Goal: Book appointment/travel/reservation

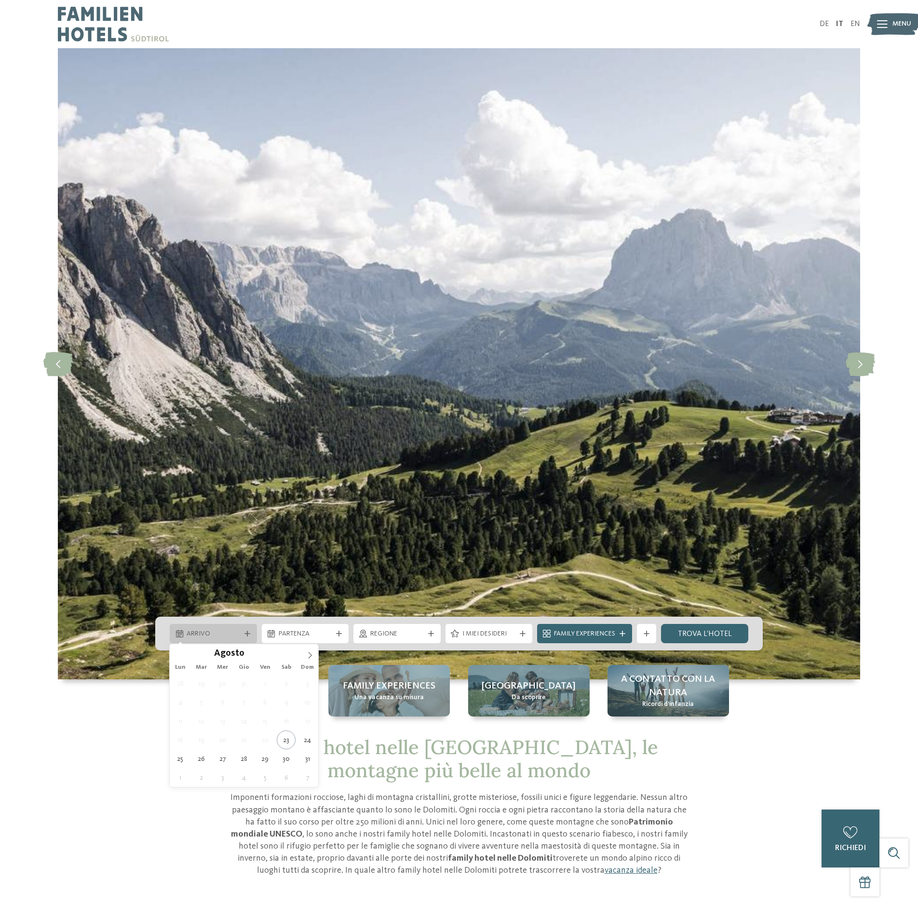
click at [202, 632] on span "Arrivo" at bounding box center [213, 634] width 53 height 10
click at [312, 656] on icon at bounding box center [310, 655] width 7 height 7
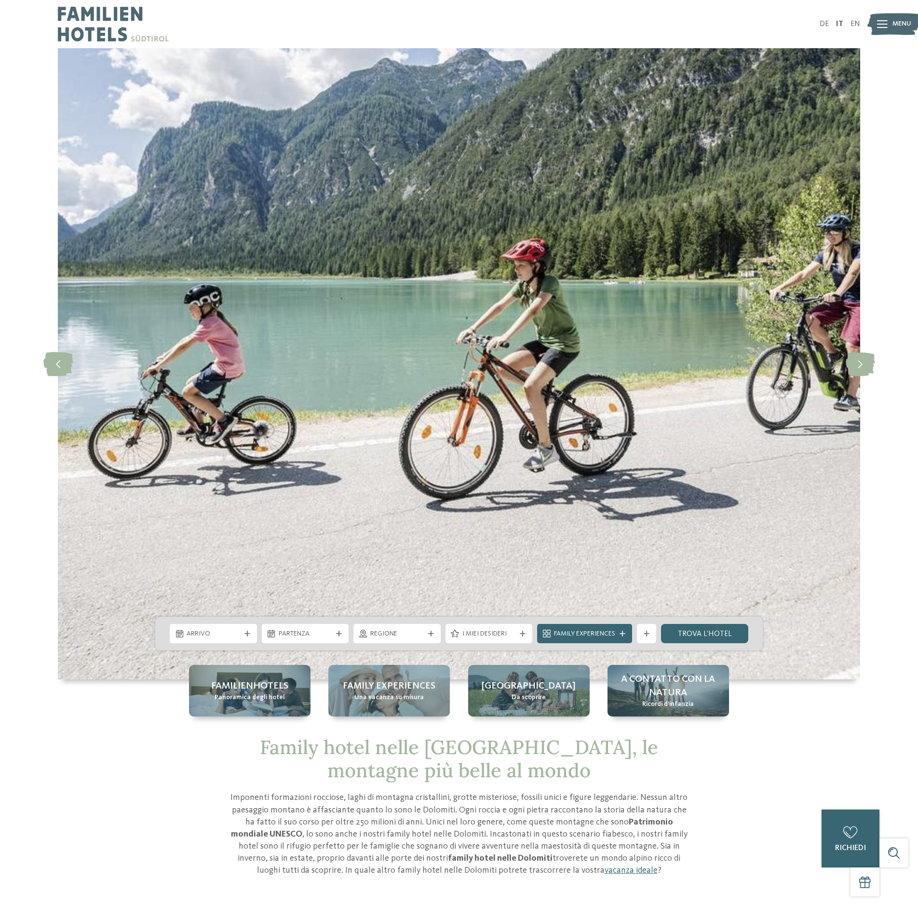
click at [306, 650] on div at bounding box center [306, 650] width 0 height 0
click at [284, 578] on img at bounding box center [459, 363] width 802 height 631
click at [248, 634] on icon at bounding box center [247, 633] width 6 height 6
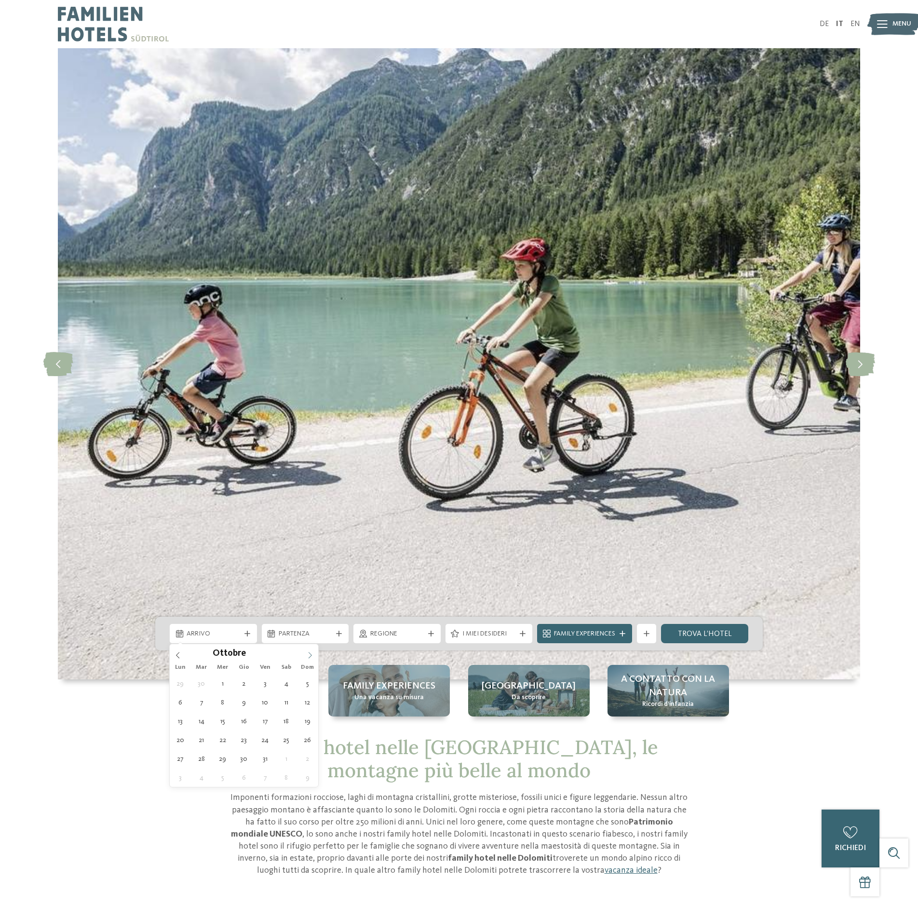
click at [311, 653] on icon at bounding box center [310, 655] width 7 height 7
type div "26.12.2025"
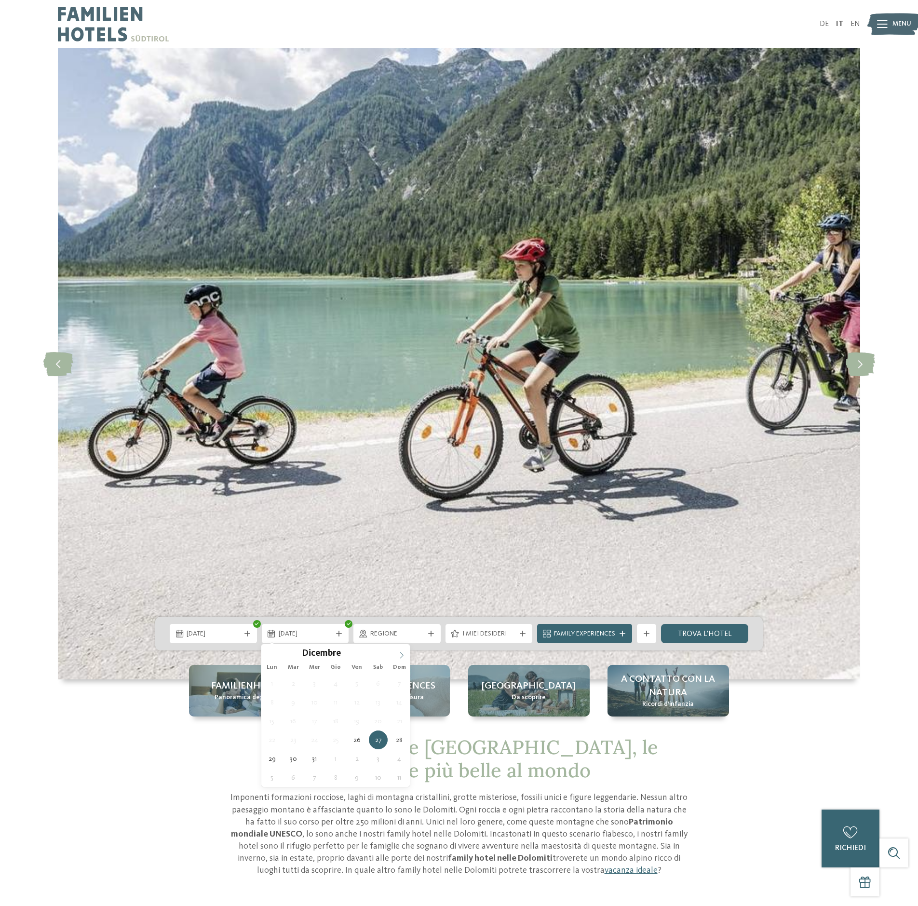
type input "****"
click at [399, 653] on icon at bounding box center [401, 655] width 7 height 7
type div "02.01.2026"
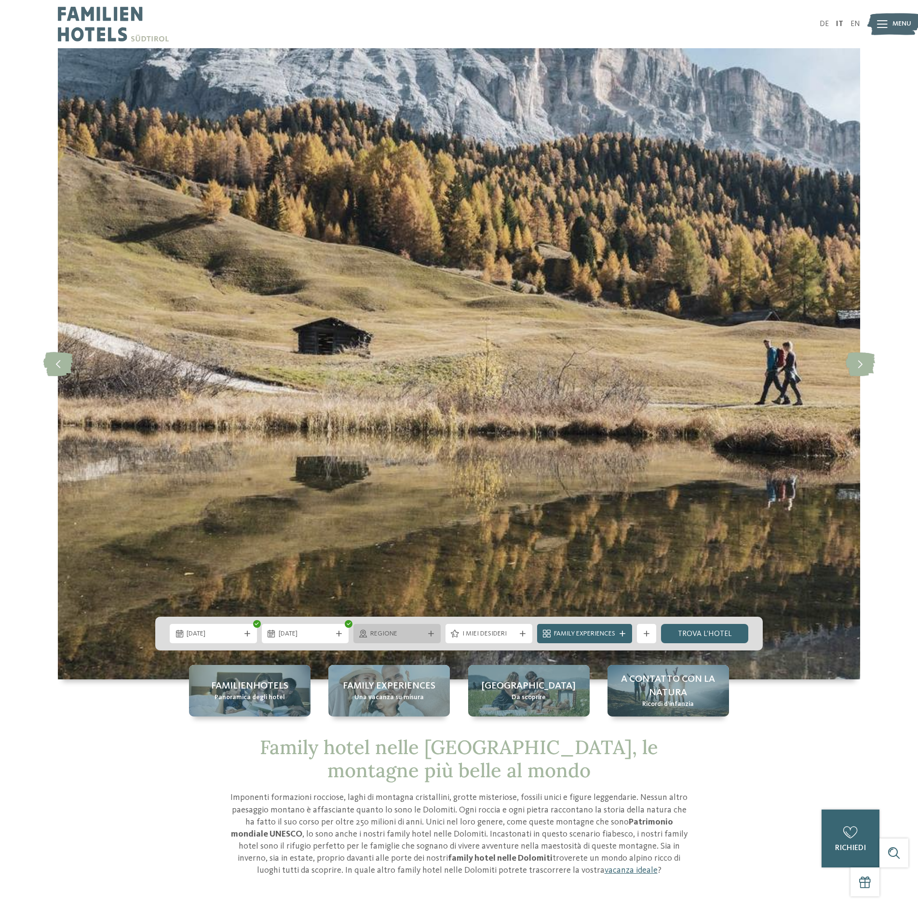
click at [410, 631] on span "Regione" at bounding box center [396, 634] width 53 height 10
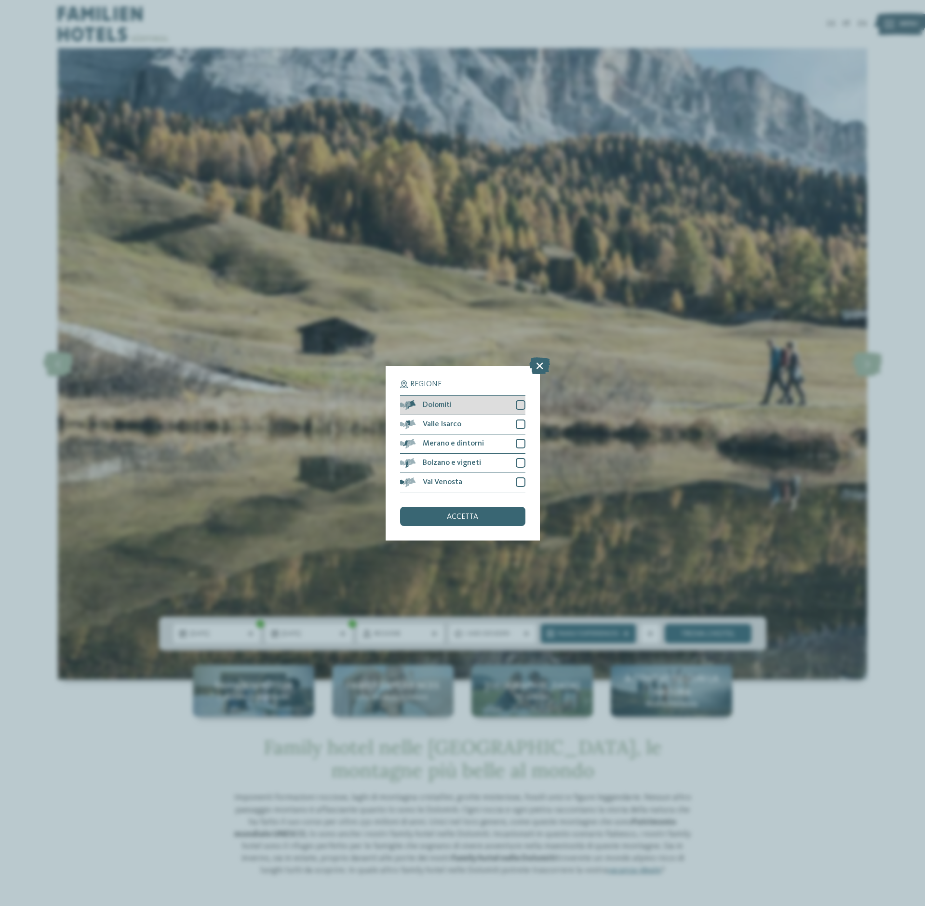
click at [521, 407] on div at bounding box center [521, 405] width 10 height 10
click at [521, 425] on div at bounding box center [521, 424] width 10 height 10
click at [521, 440] on div at bounding box center [521, 444] width 10 height 10
click at [517, 461] on div at bounding box center [521, 463] width 10 height 10
click at [518, 479] on div at bounding box center [521, 482] width 10 height 10
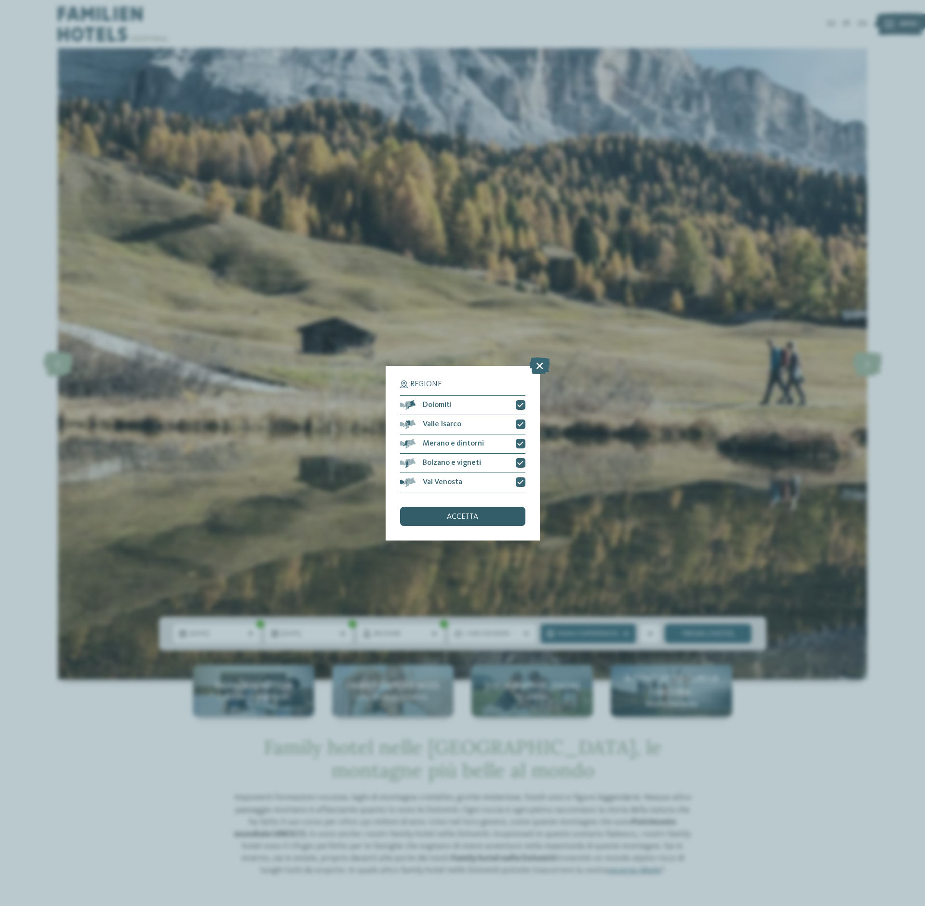
click at [502, 515] on div "accetta" at bounding box center [462, 516] width 125 height 19
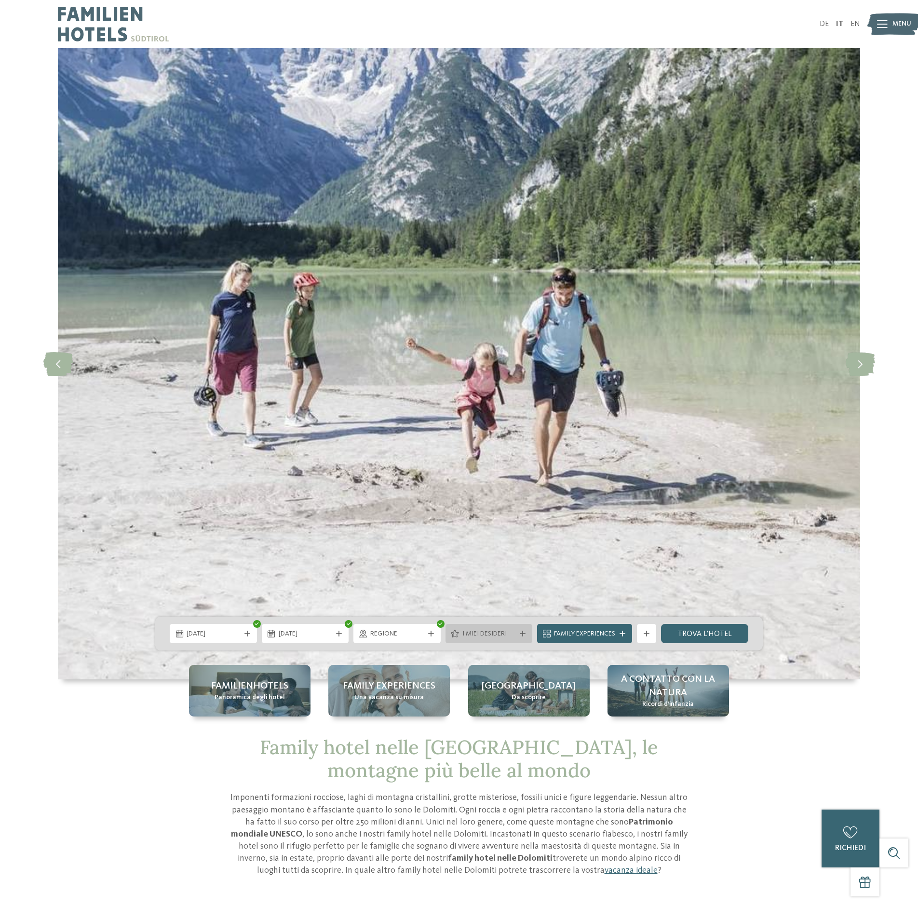
click at [490, 632] on span "I miei desideri" at bounding box center [488, 634] width 53 height 10
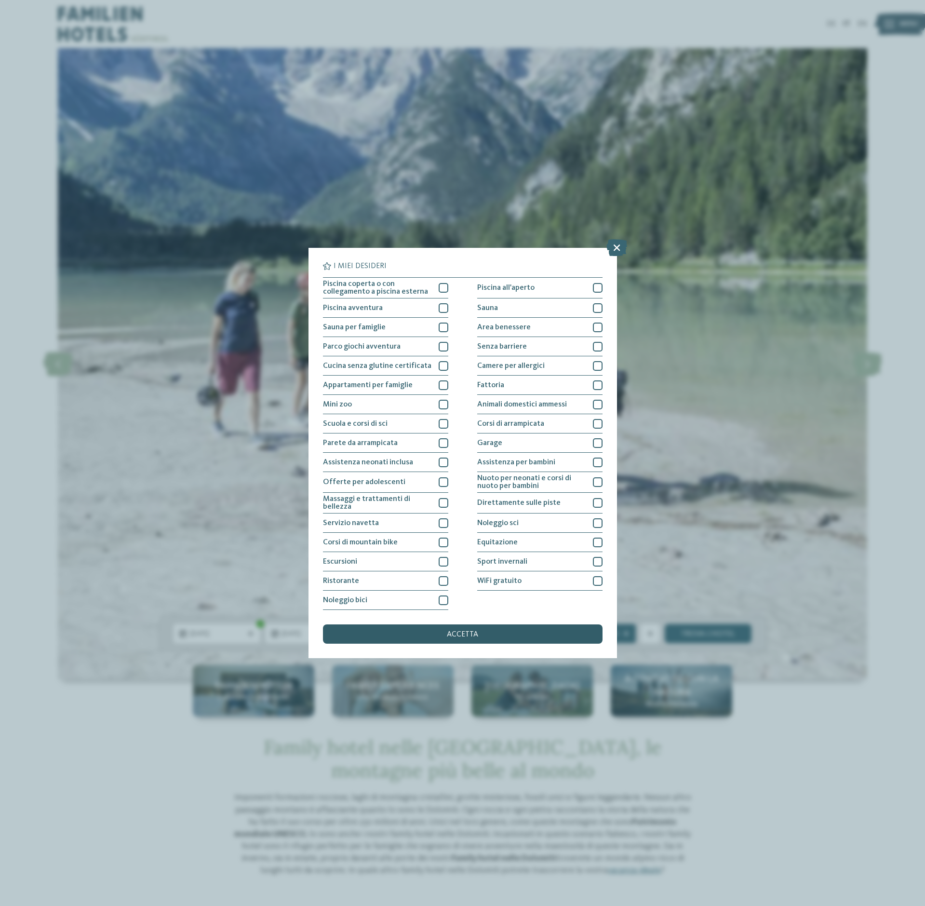
click at [521, 632] on div "accetta" at bounding box center [463, 633] width 280 height 19
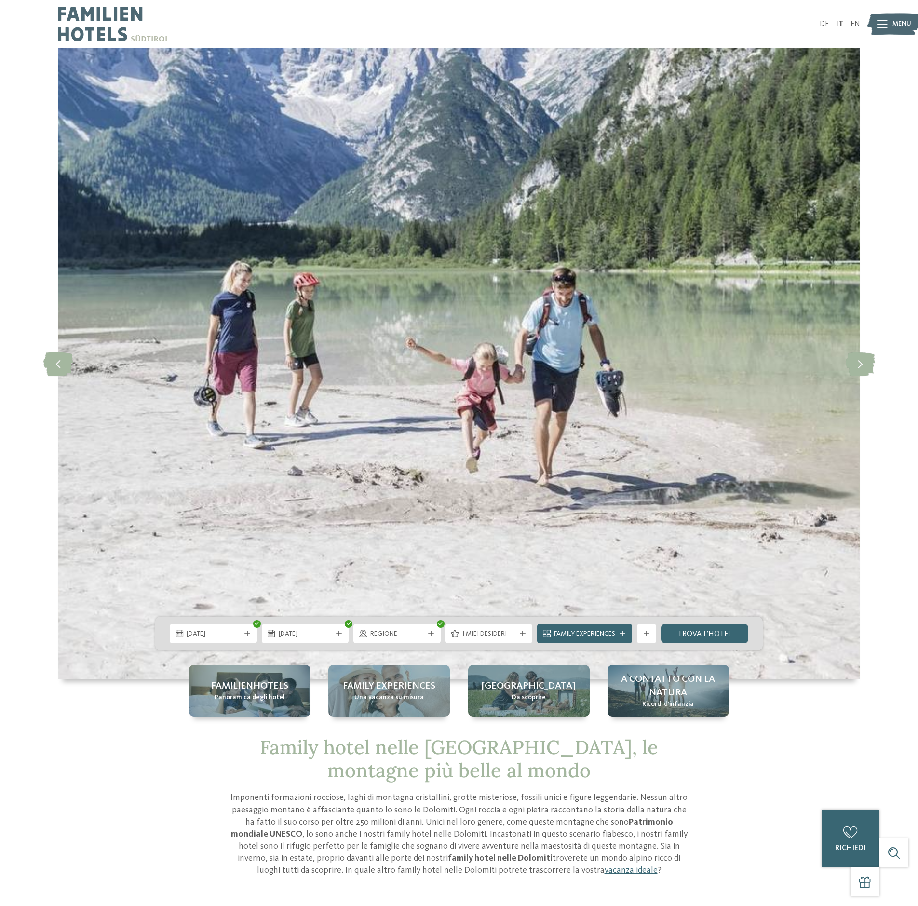
drag, startPoint x: 521, startPoint y: 632, endPoint x: 95, endPoint y: 683, distance: 429.1
click at [95, 683] on div "slide 4 of 4" at bounding box center [459, 382] width 918 height 668
click at [601, 637] on span "Family Experiences" at bounding box center [584, 634] width 61 height 10
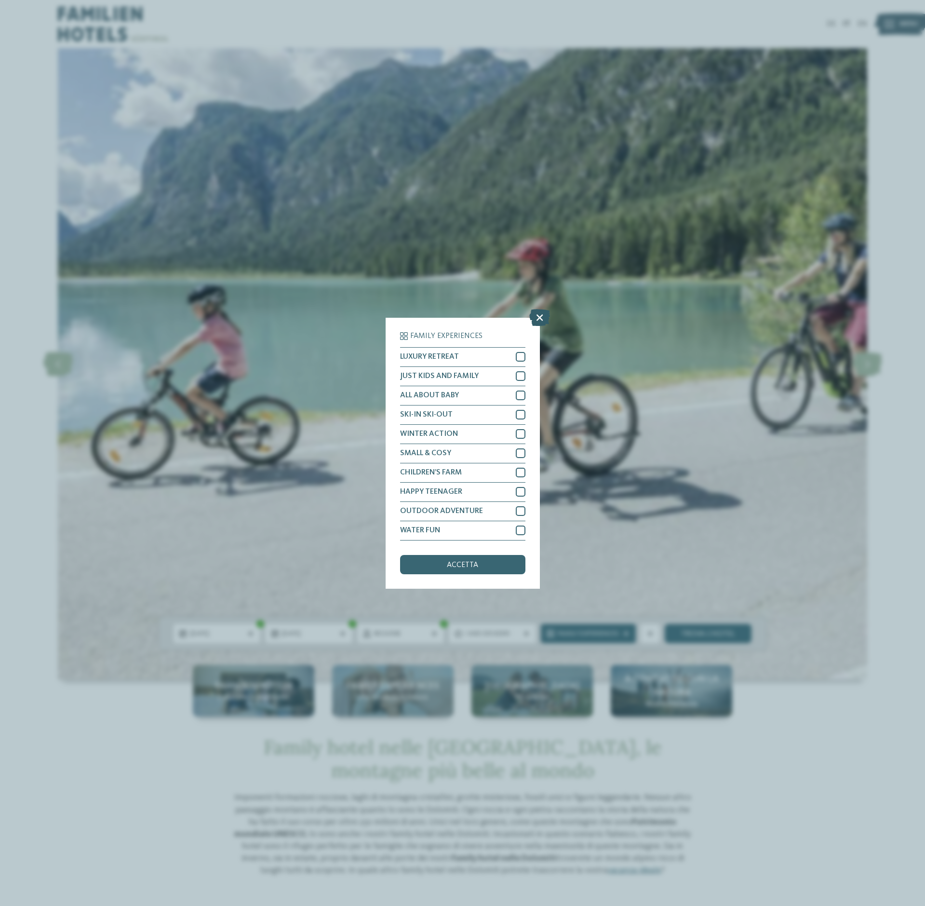
click at [538, 320] on icon at bounding box center [539, 316] width 21 height 17
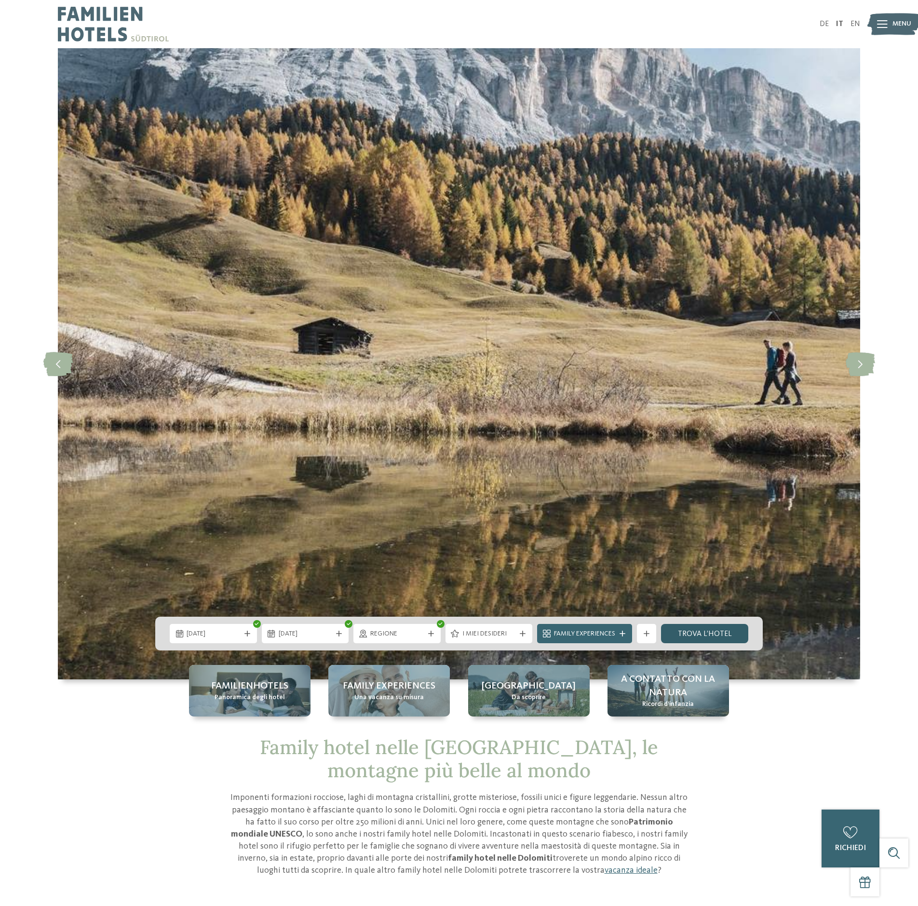
click at [697, 638] on link "trova l’hotel" at bounding box center [704, 633] width 87 height 19
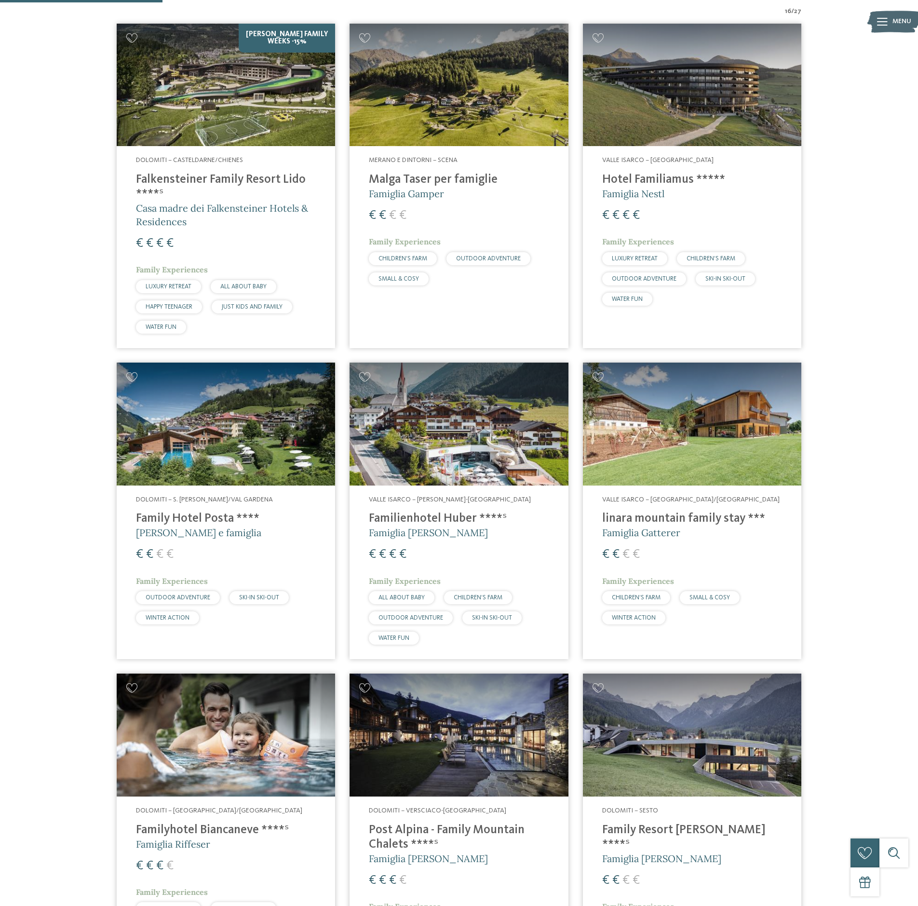
scroll to position [353, 0]
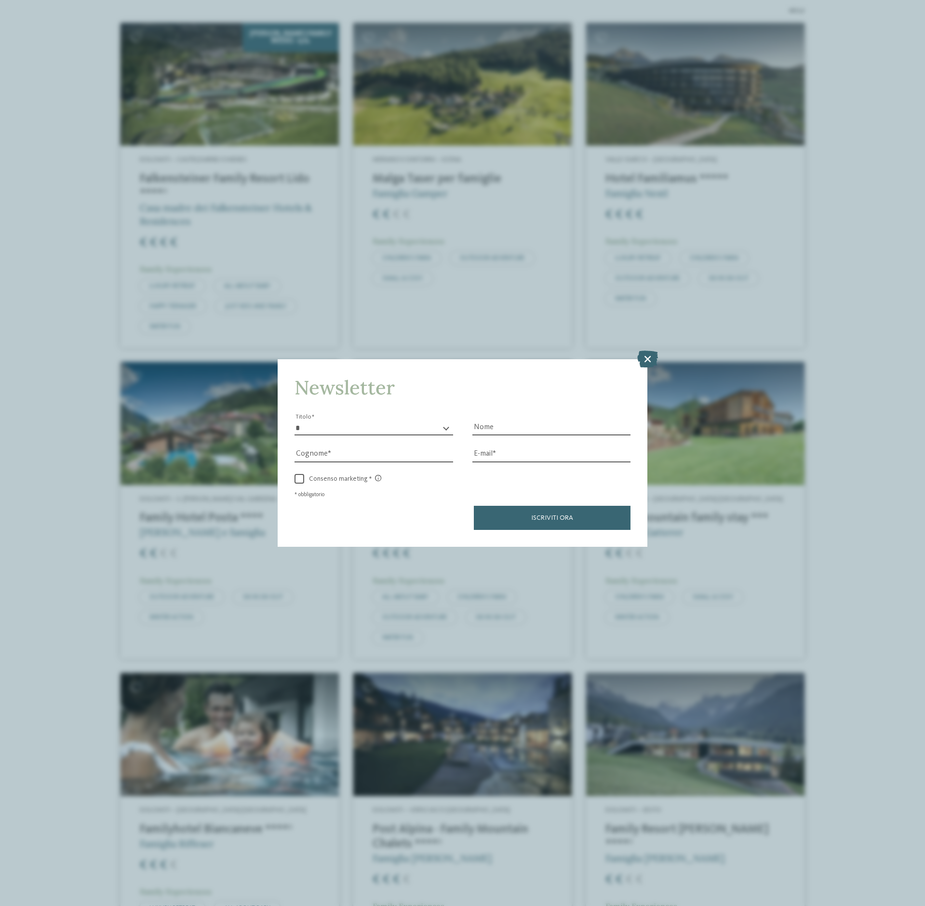
drag, startPoint x: 248, startPoint y: 421, endPoint x: 647, endPoint y: 358, distance: 404.5
click at [647, 358] on icon at bounding box center [647, 358] width 21 height 17
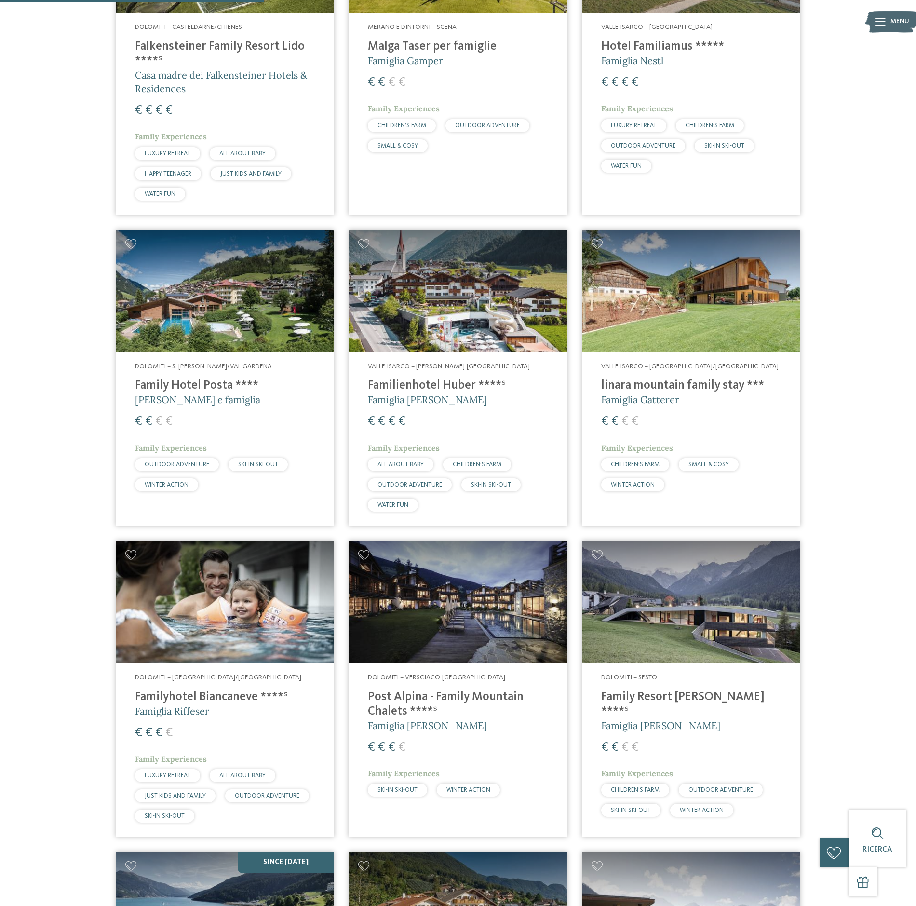
scroll to position [562, 0]
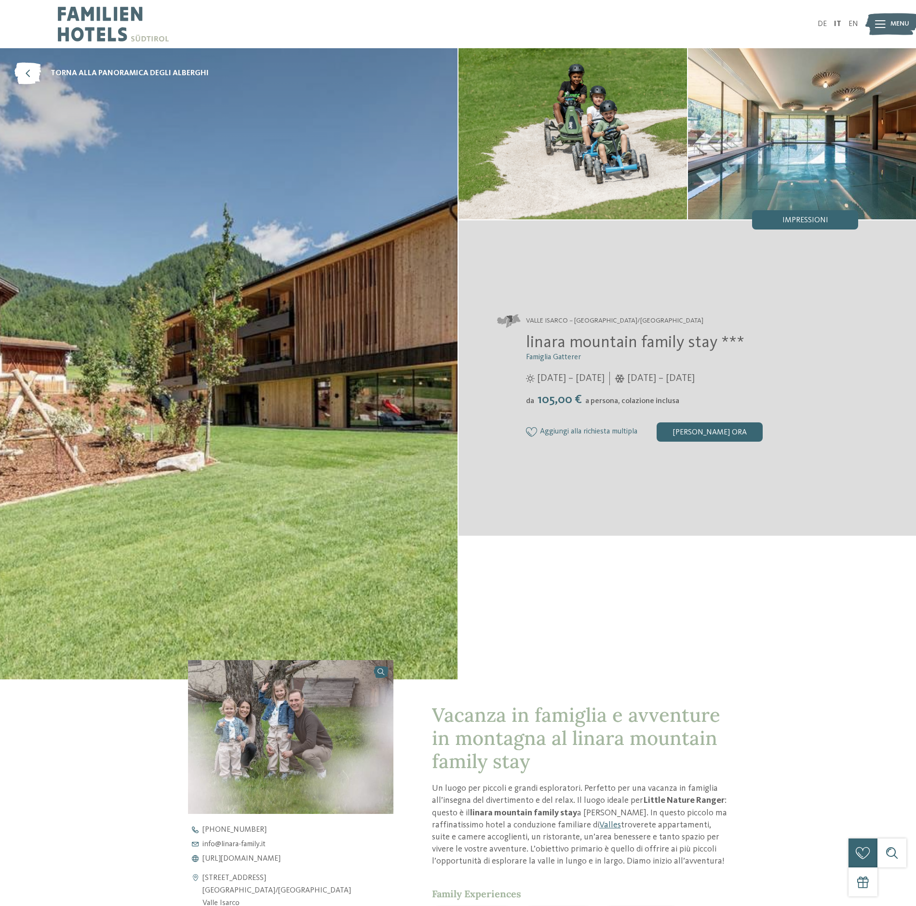
drag, startPoint x: 738, startPoint y: 430, endPoint x: 609, endPoint y: 530, distance: 163.5
click at [609, 530] on section "Valle Isarco – [GEOGRAPHIC_DATA]/[GEOGRAPHIC_DATA] linara mountain family stay …" at bounding box center [686, 377] width 457 height 315
click at [708, 433] on div "[PERSON_NAME] ora" at bounding box center [709, 431] width 106 height 19
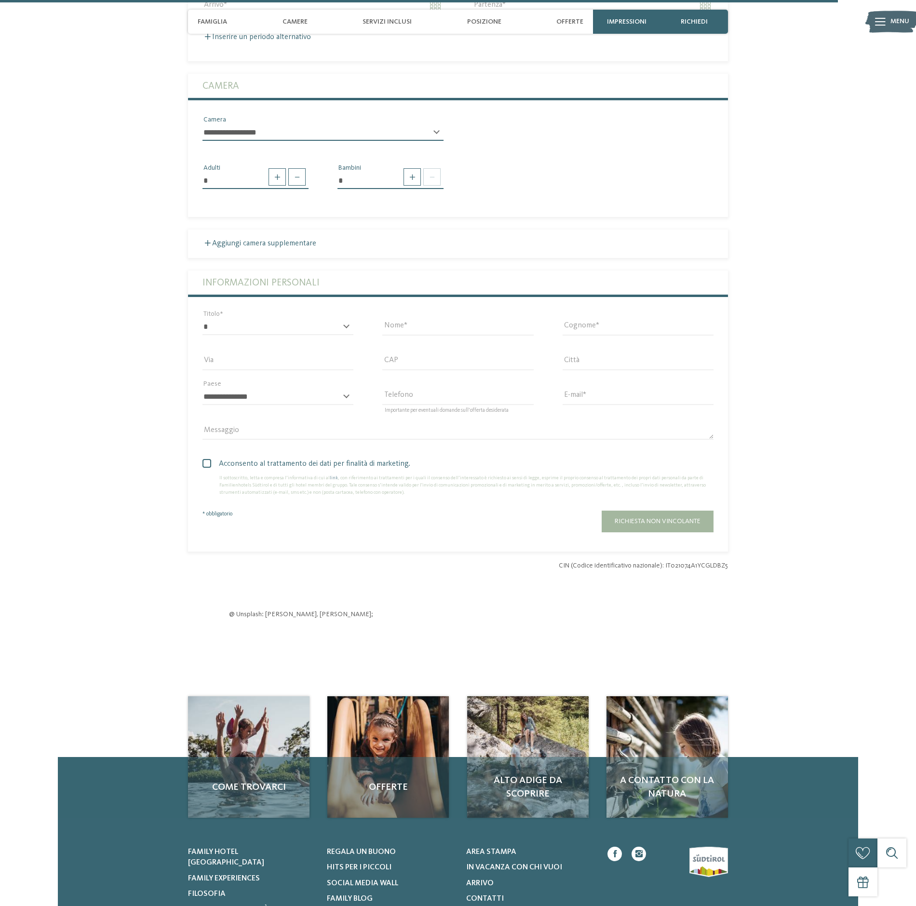
scroll to position [2759, 0]
